Goal: Information Seeking & Learning: Learn about a topic

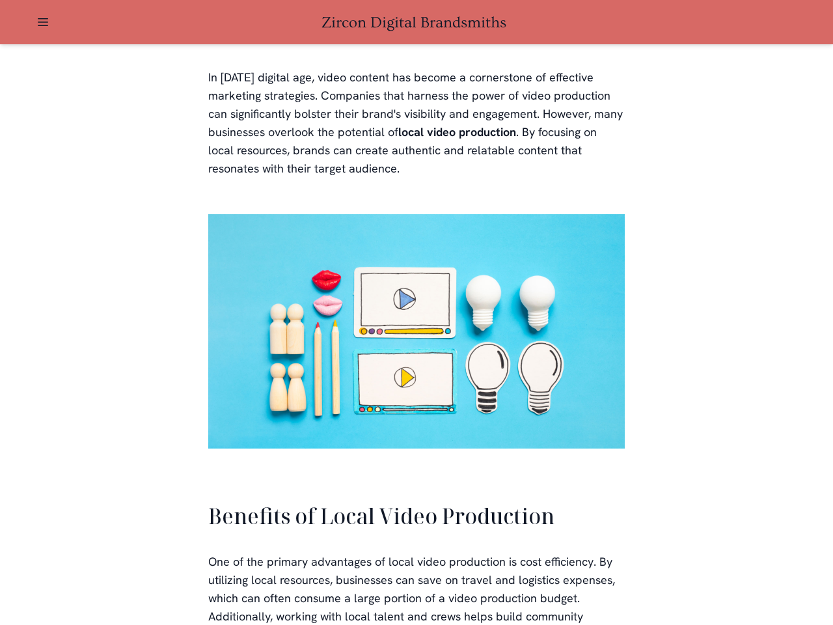
scroll to position [2523, 0]
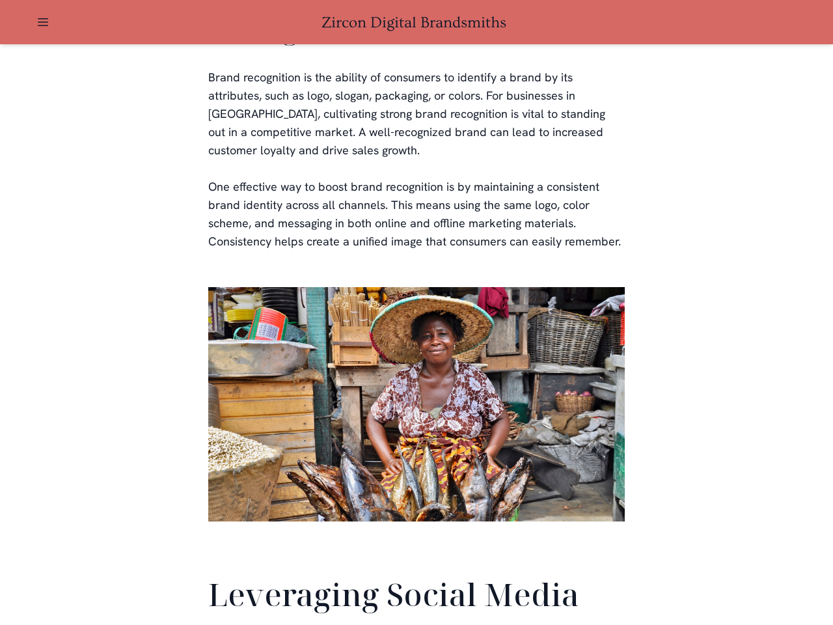
scroll to position [3064, 0]
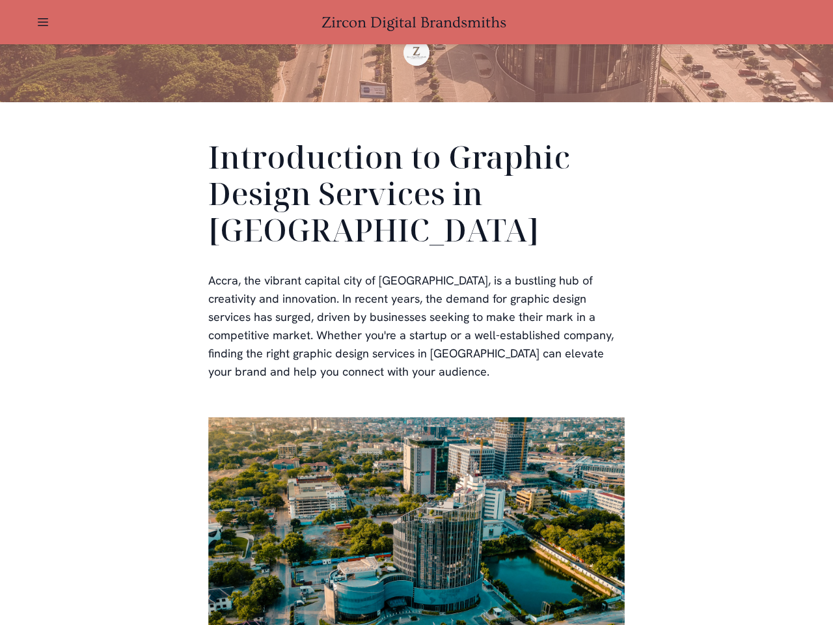
scroll to position [391, 0]
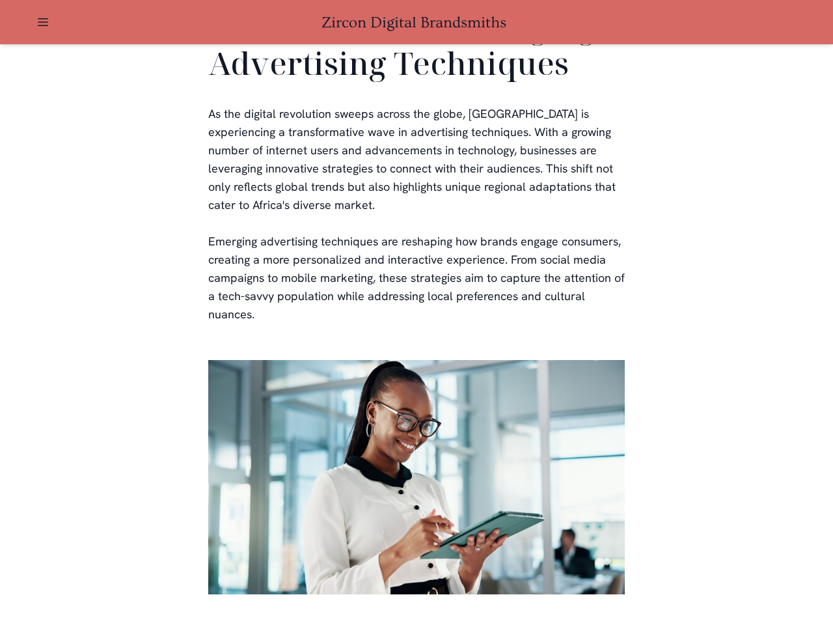
scroll to position [2645, 0]
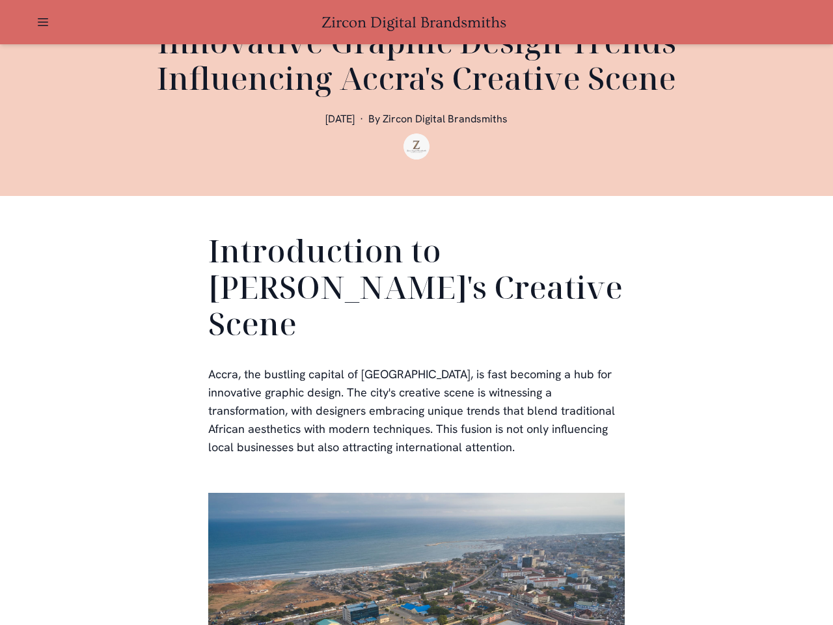
scroll to position [391, 0]
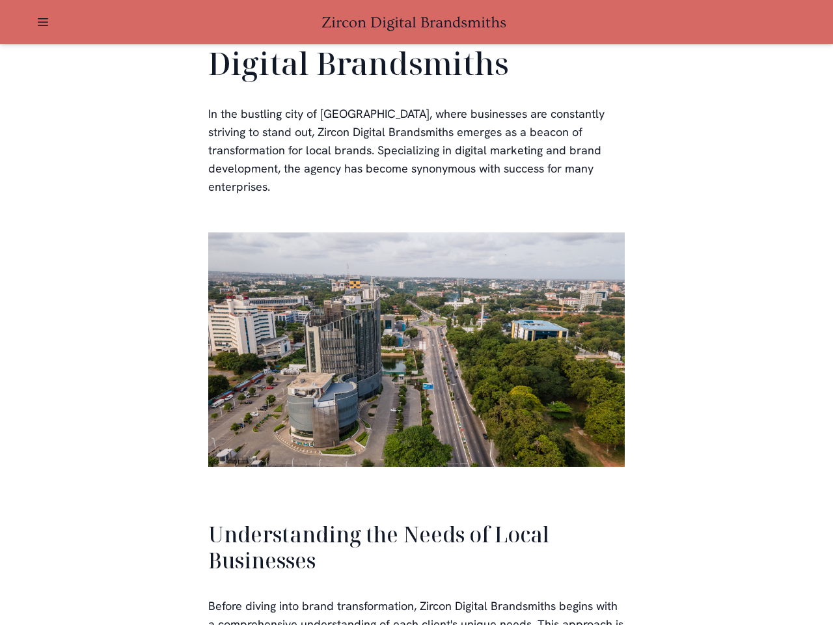
scroll to position [2775, 0]
